Goal: Task Accomplishment & Management: Manage account settings

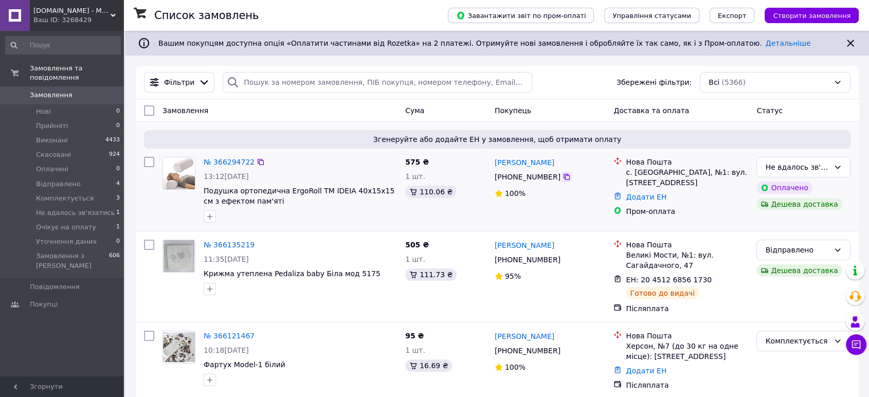
click at [564, 176] on icon at bounding box center [567, 177] width 6 height 6
drag, startPoint x: 343, startPoint y: 213, endPoint x: 204, endPoint y: 182, distance: 142.8
click at [204, 182] on div "№ 366294722 13:12, 12.10.2025 Подушка ортопедична ErgoRoll ТМ IDEIA 40x15x15 см…" at bounding box center [301, 190] width 202 height 74
copy div "Подушка ортопедична ErgoRoll ТМ IDEIA 40x15x15 см з ефектом пам'яті"
drag, startPoint x: 545, startPoint y: 165, endPoint x: 494, endPoint y: 165, distance: 51.4
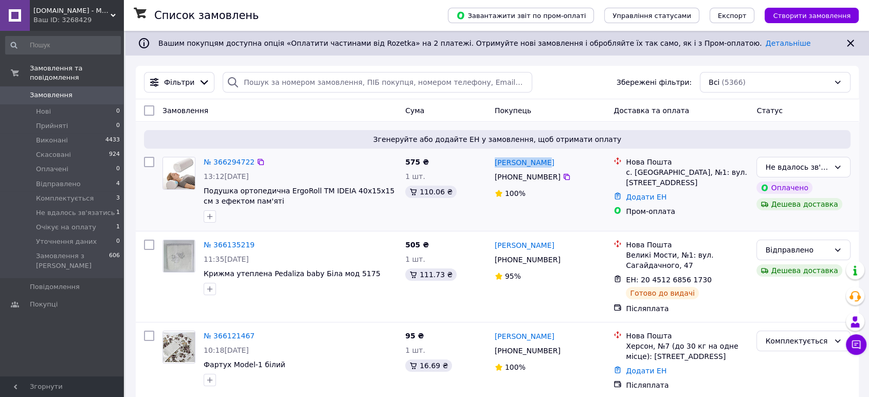
click at [494, 165] on div "[PERSON_NAME]" at bounding box center [550, 162] width 113 height 13
copy link "[PERSON_NAME]"
